Goal: Check status: Check status

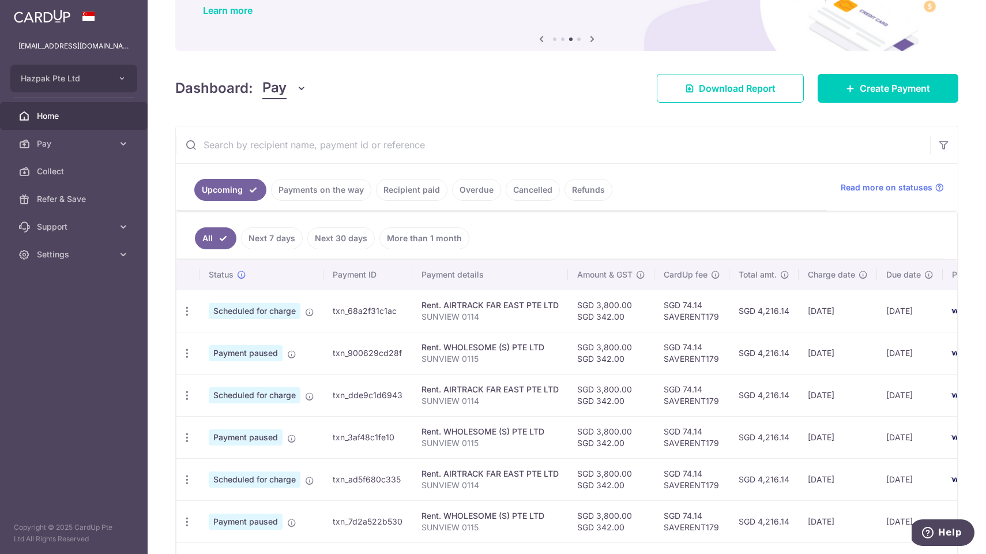
scroll to position [96, 0]
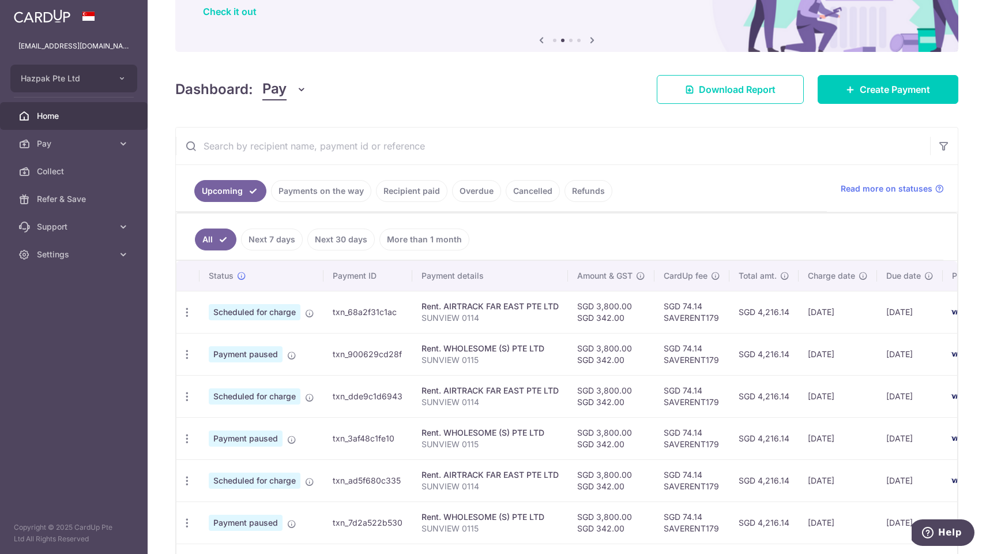
click at [393, 189] on link "Recipient paid" at bounding box center [412, 191] width 72 height 22
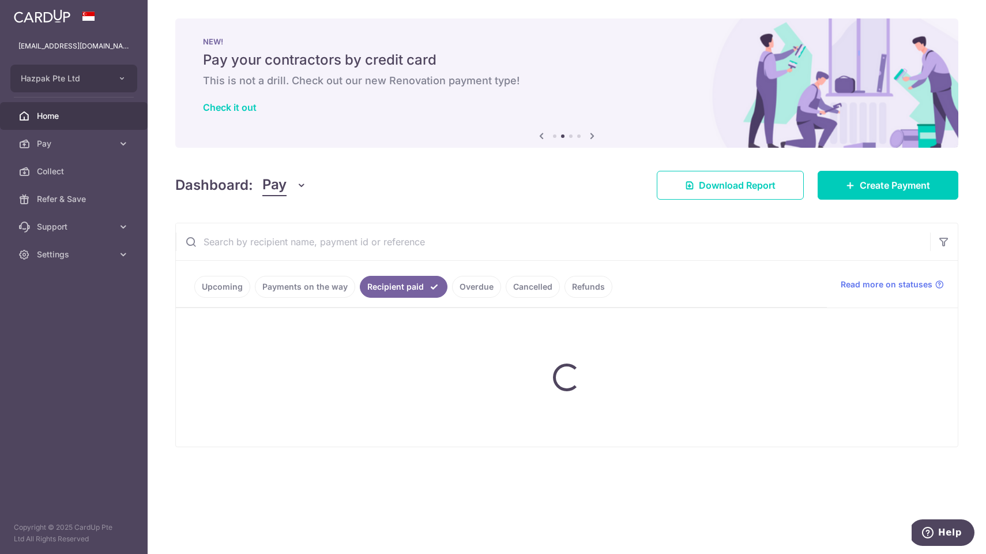
scroll to position [0, 0]
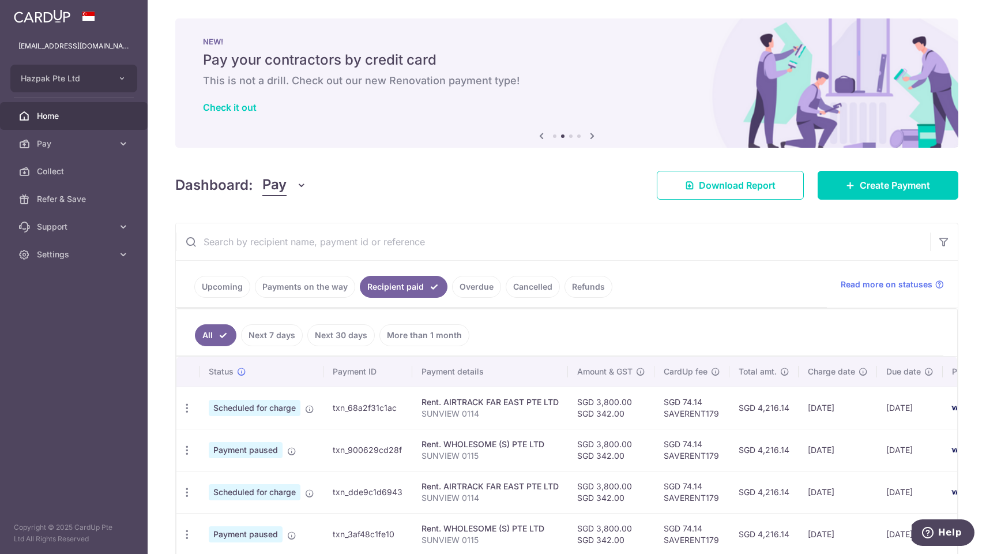
click at [372, 240] on input "text" at bounding box center [553, 241] width 754 height 37
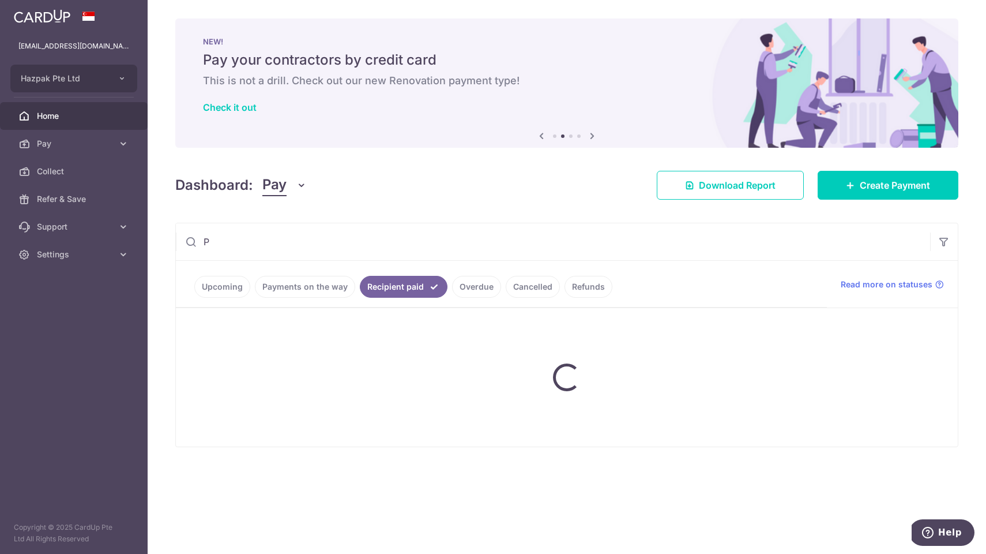
type input "PA"
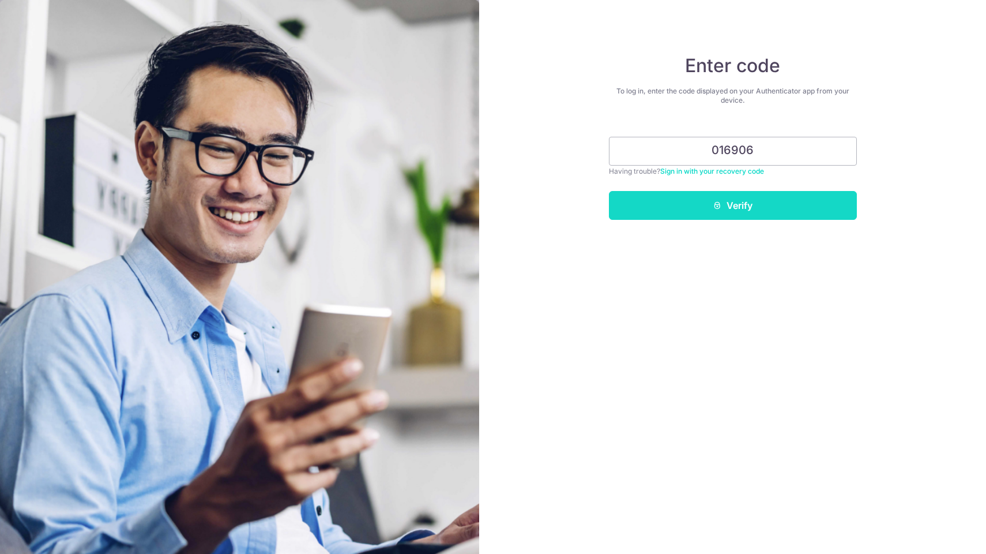
type input "016906"
click at [690, 209] on button "Verify" at bounding box center [733, 205] width 248 height 29
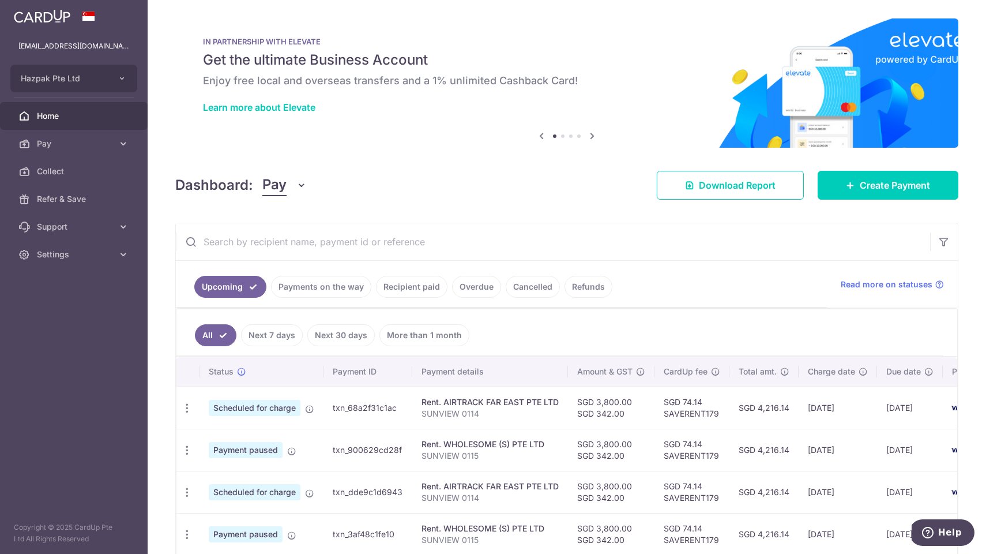
click at [411, 289] on link "Recipient paid" at bounding box center [412, 287] width 72 height 22
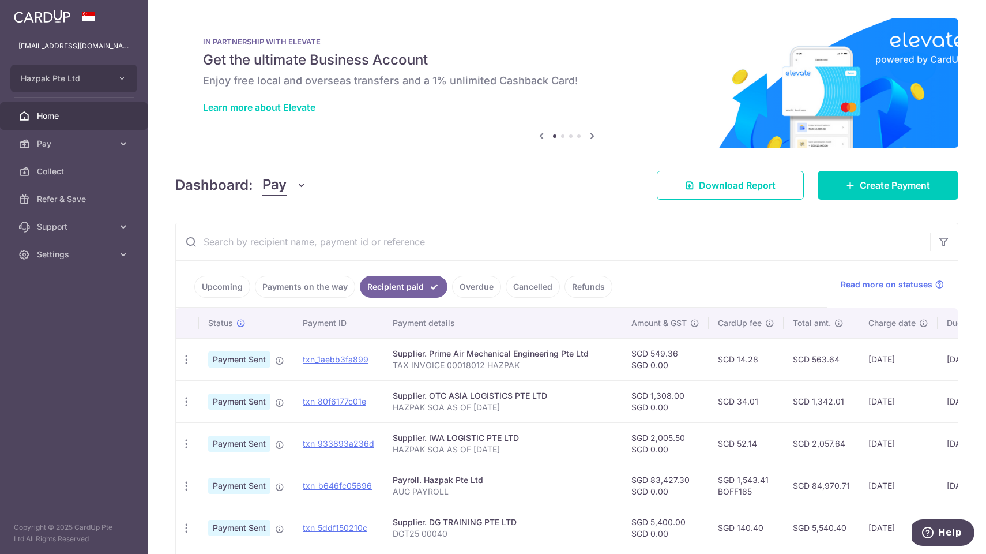
click at [361, 246] on input "text" at bounding box center [553, 241] width 754 height 37
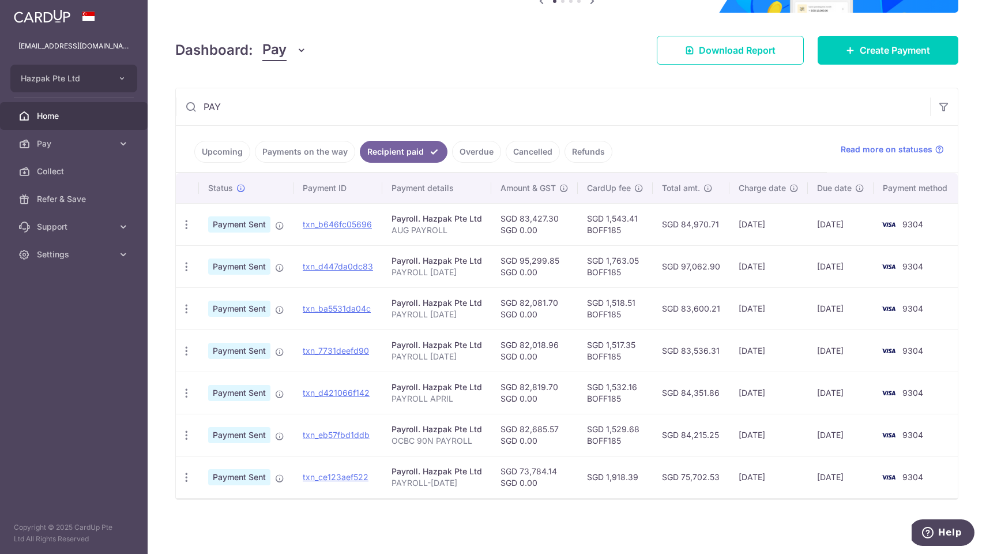
scroll to position [135, 0]
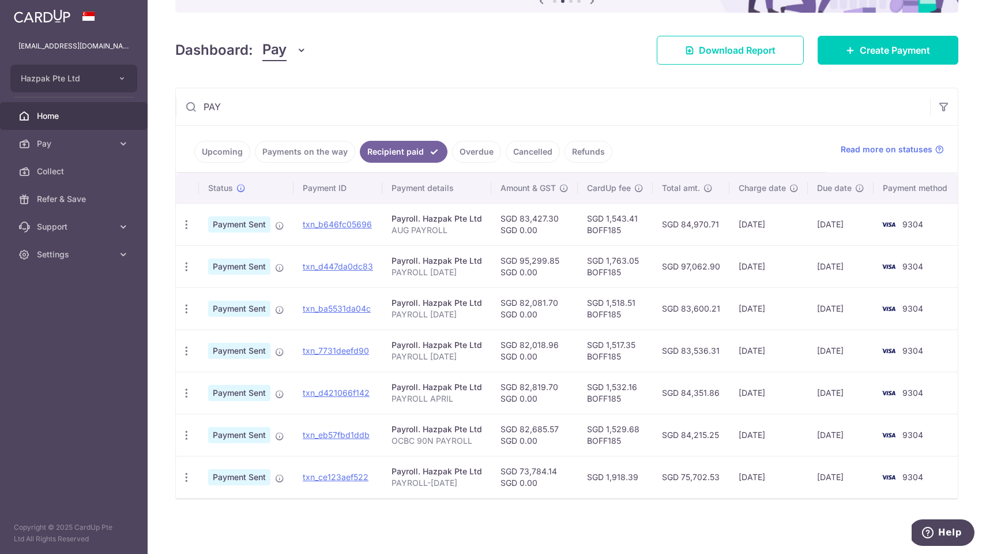
type input "PAY"
drag, startPoint x: 371, startPoint y: 393, endPoint x: 303, endPoint y: 394, distance: 67.5
click at [303, 394] on td "txn_d421066f142 Download Payment Receipt" at bounding box center [338, 392] width 89 height 42
copy link "txn_d421066f142"
click at [185, 394] on icon "button" at bounding box center [187, 393] width 12 height 12
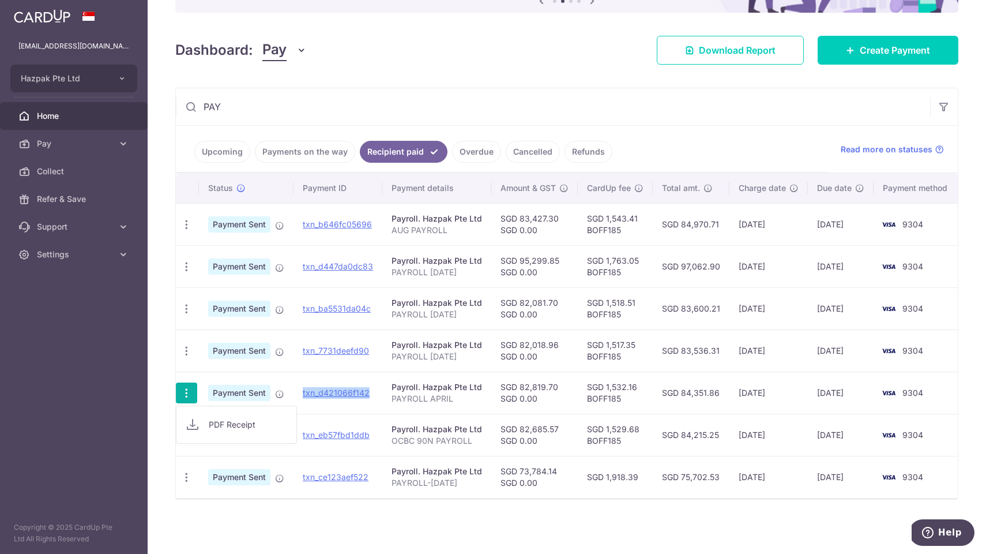
click at [191, 426] on icon at bounding box center [193, 425] width 14 height 14
